Goal: Book appointment/travel/reservation

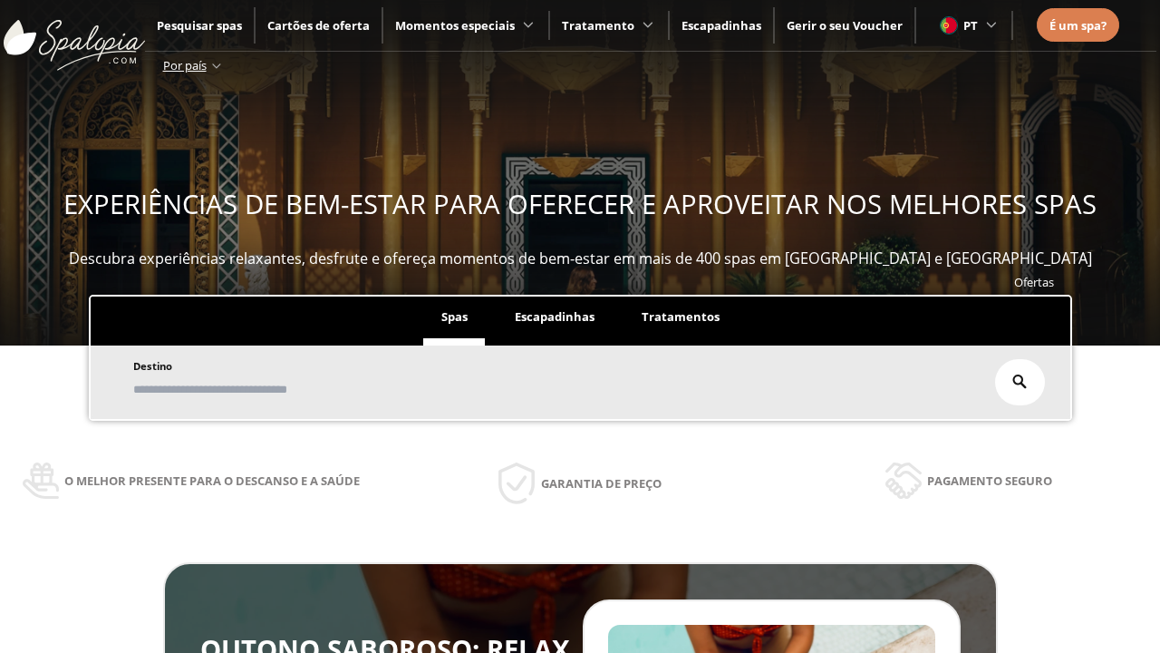
click at [555, 308] on span "Escapadinhas" at bounding box center [555, 316] width 80 height 16
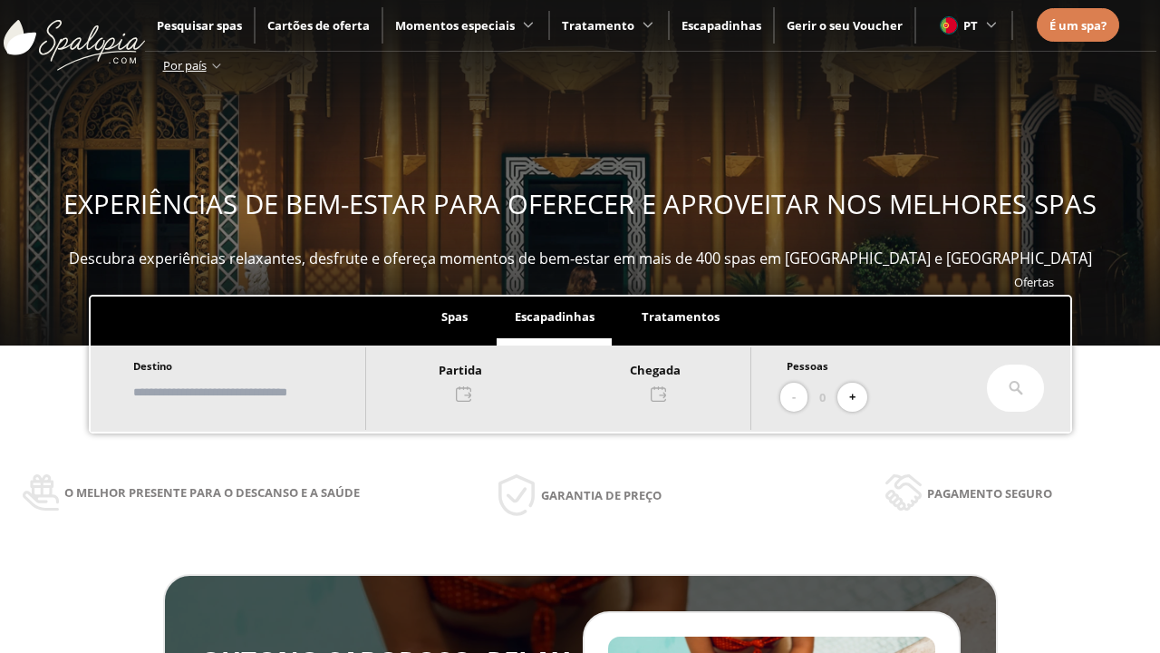
scroll to position [308, 0]
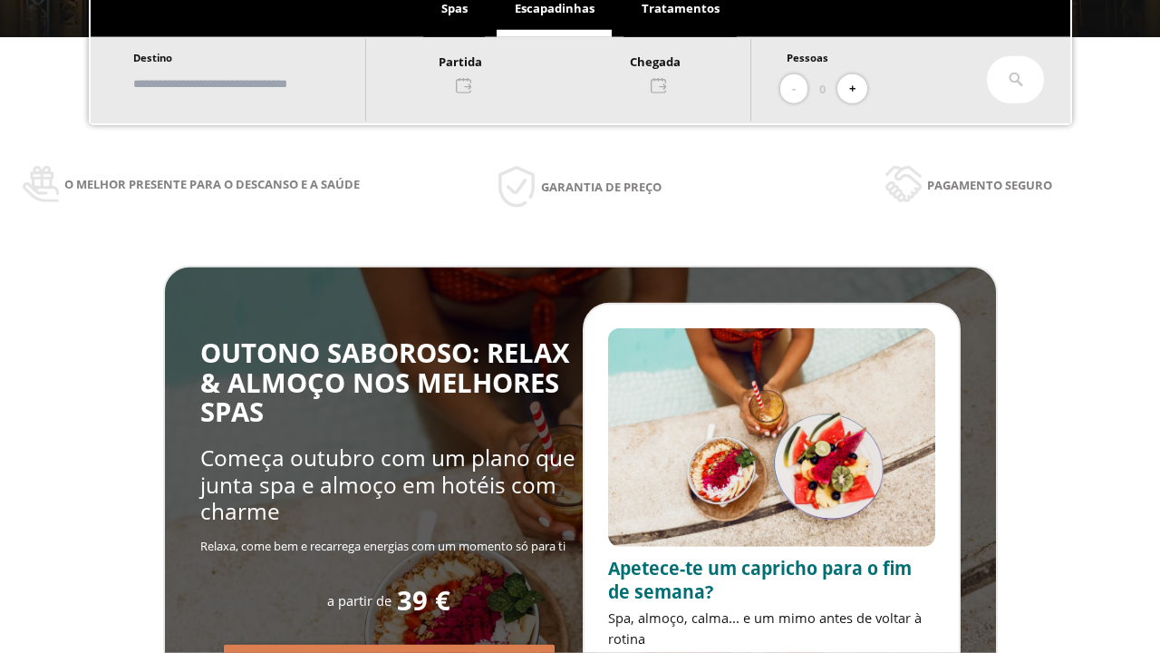
click at [256, 83] on input "text" at bounding box center [241, 84] width 226 height 32
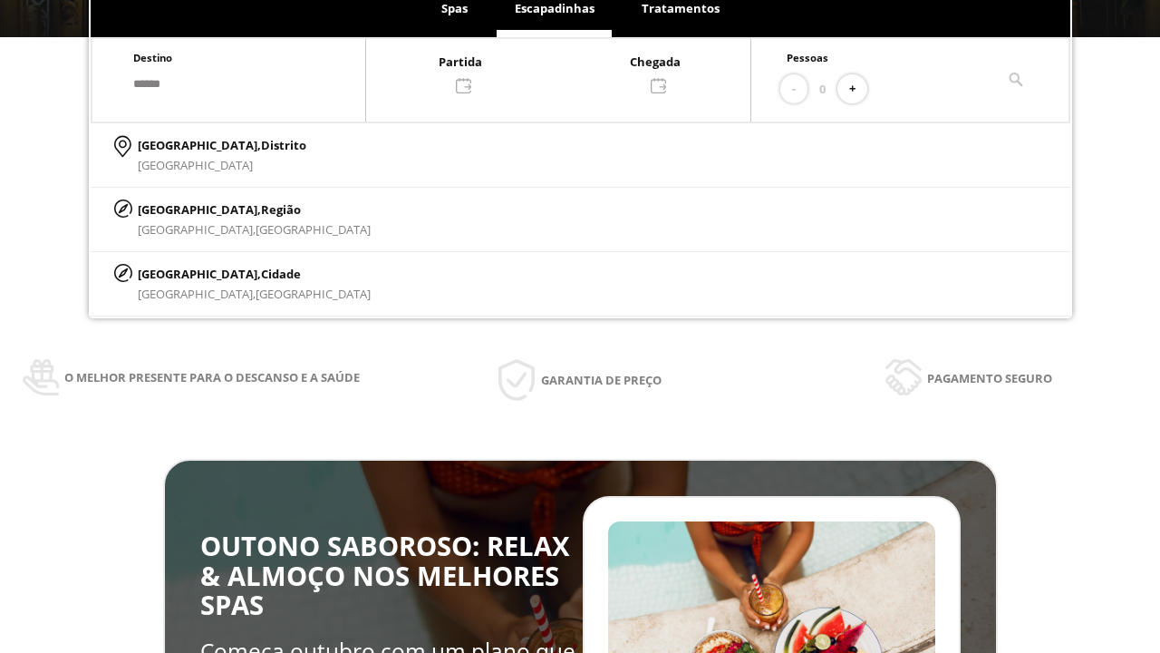
type input "******"
click at [181, 273] on p "[GEOGRAPHIC_DATA], Cidade" at bounding box center [254, 274] width 233 height 20
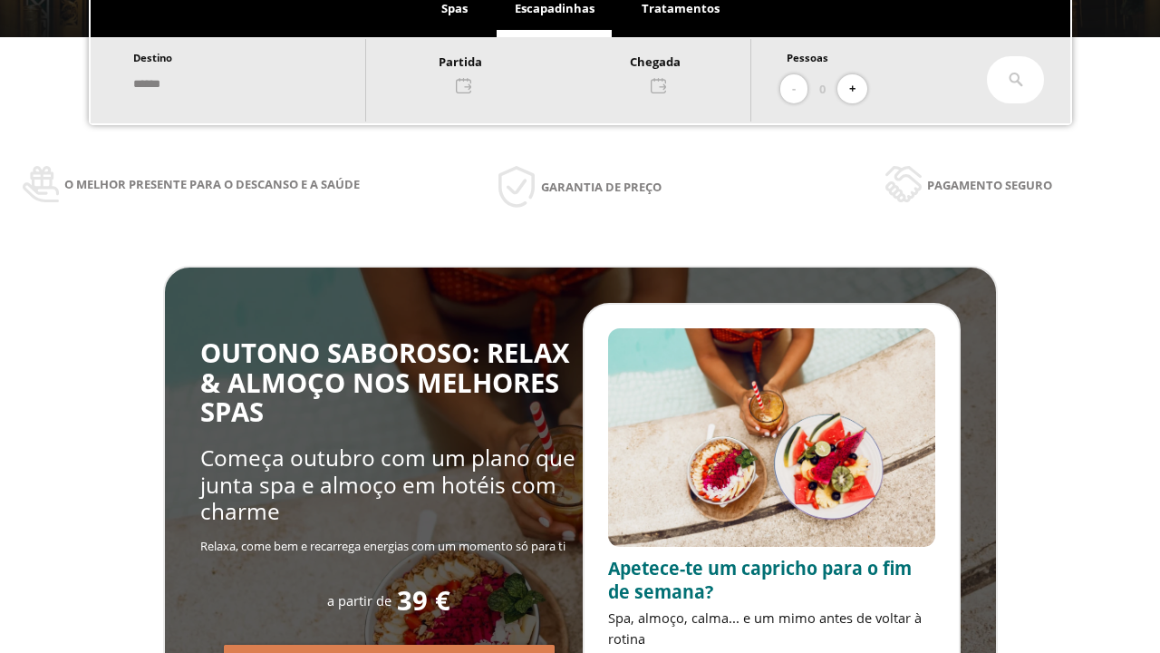
click at [577, 72] on div at bounding box center [558, 73] width 384 height 44
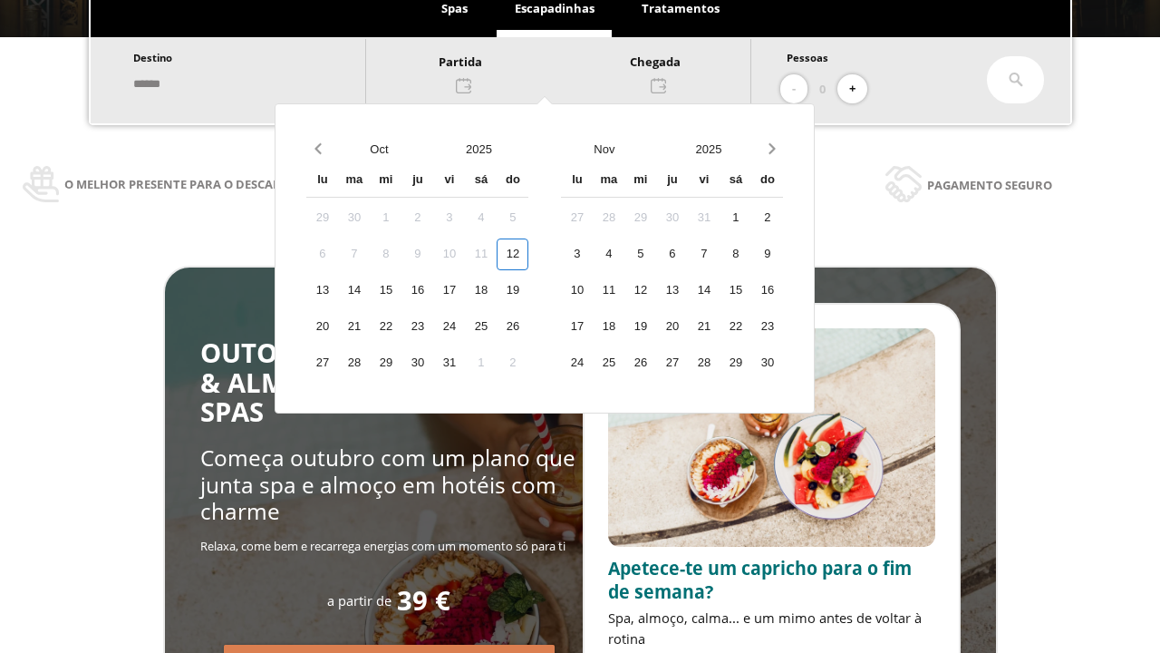
click at [370, 290] on div "14" at bounding box center [354, 291] width 32 height 32
click at [402, 290] on div "15" at bounding box center [386, 291] width 32 height 32
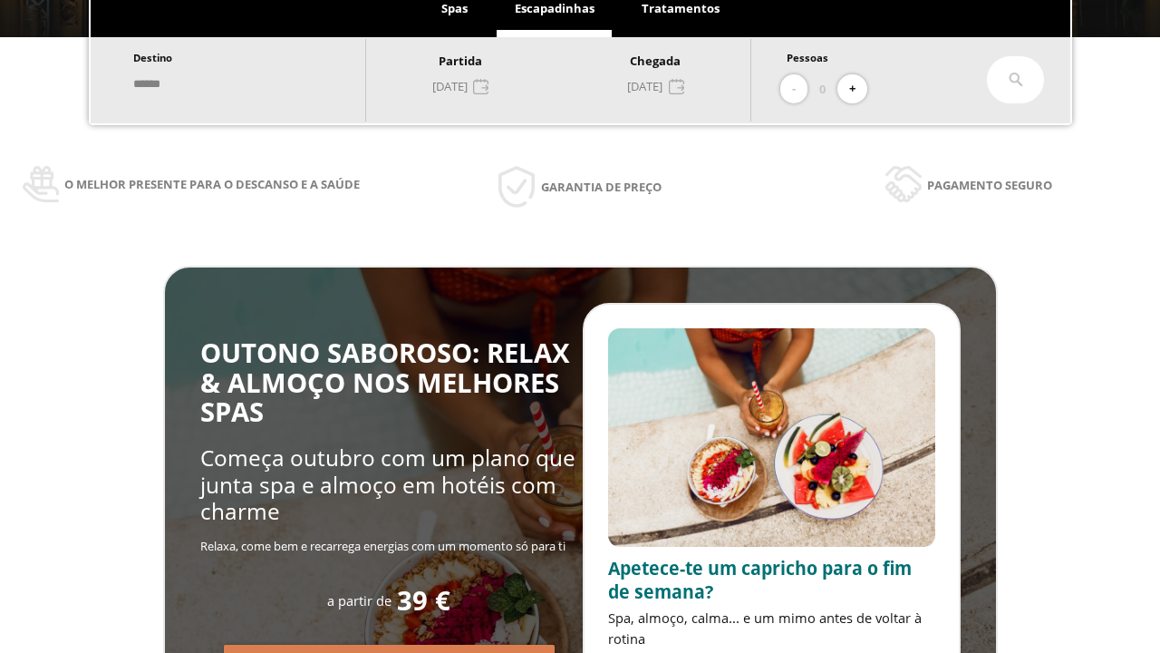
click at [858, 89] on button "+" at bounding box center [853, 89] width 30 height 30
click at [1016, 80] on icon at bounding box center [1016, 80] width 15 height 15
